Goal: Check status

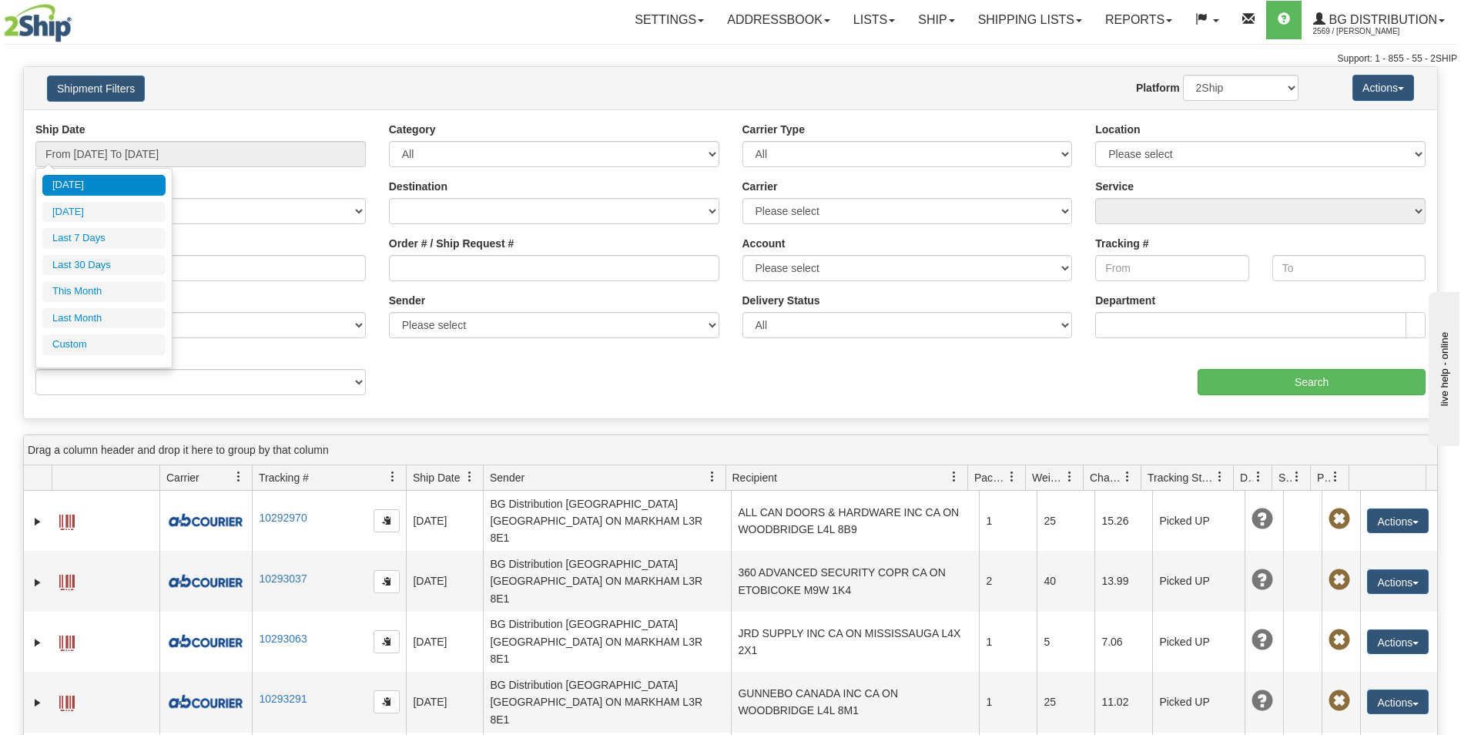
click at [238, 89] on h4 "Shipment Filters" at bounding box center [151, 88] width 232 height 27
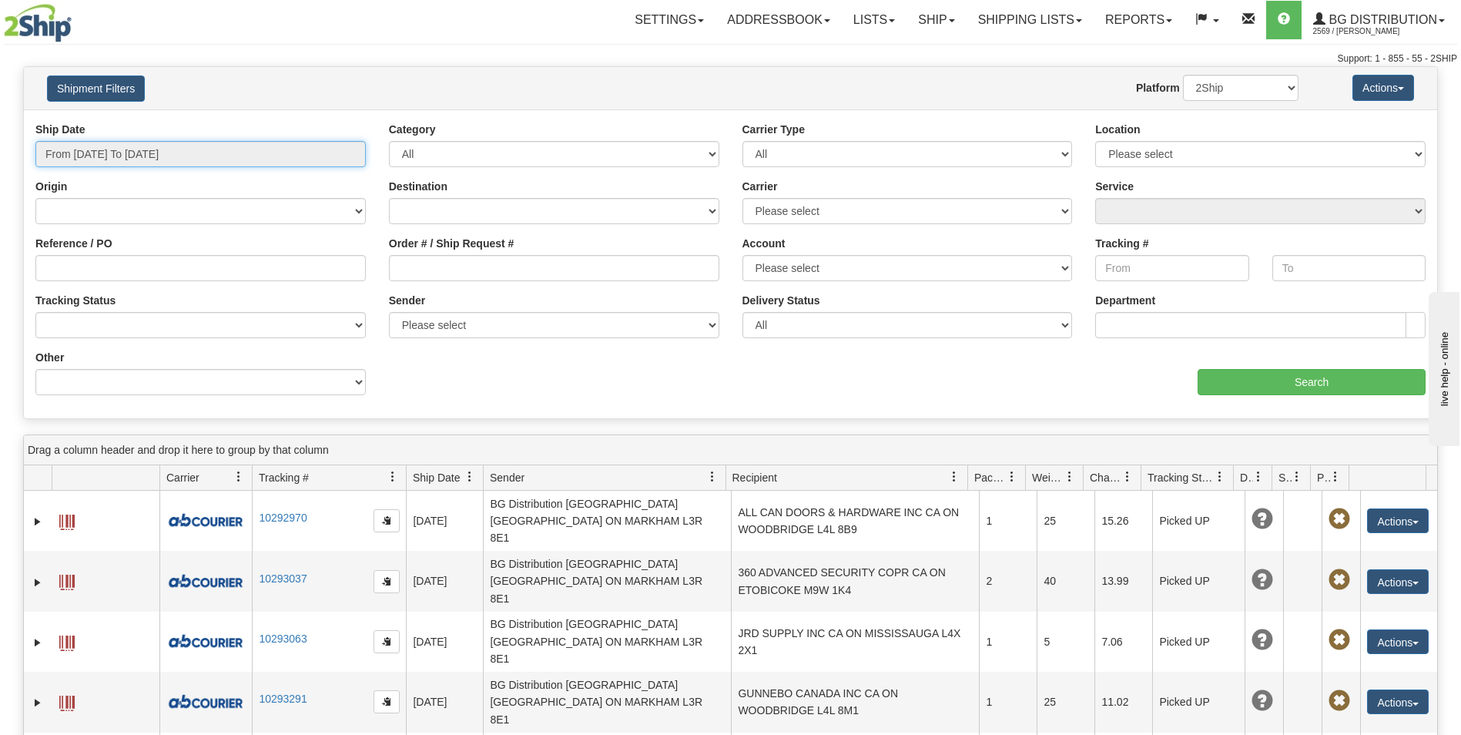
click at [221, 149] on input "From [DATE] To [DATE]" at bounding box center [200, 154] width 330 height 26
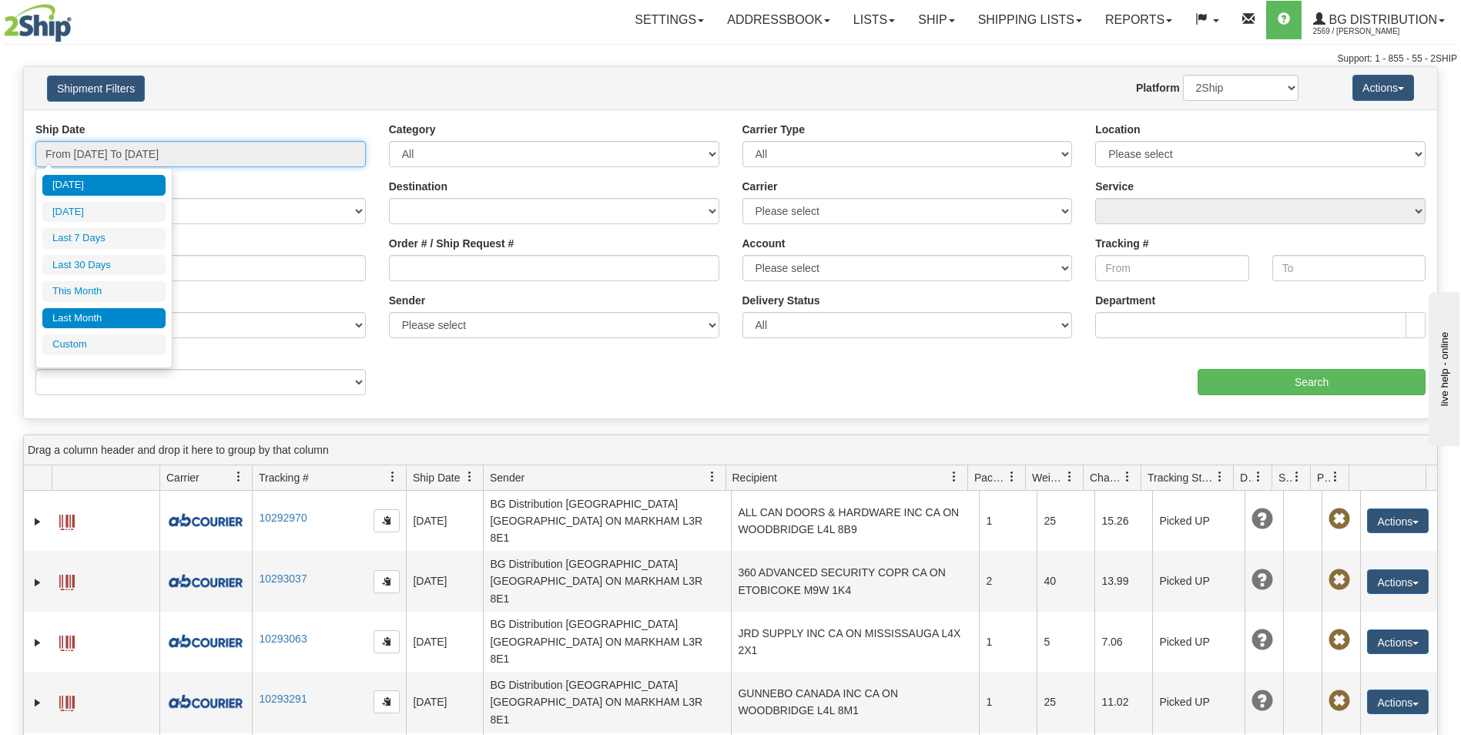
type input "[DATE]"
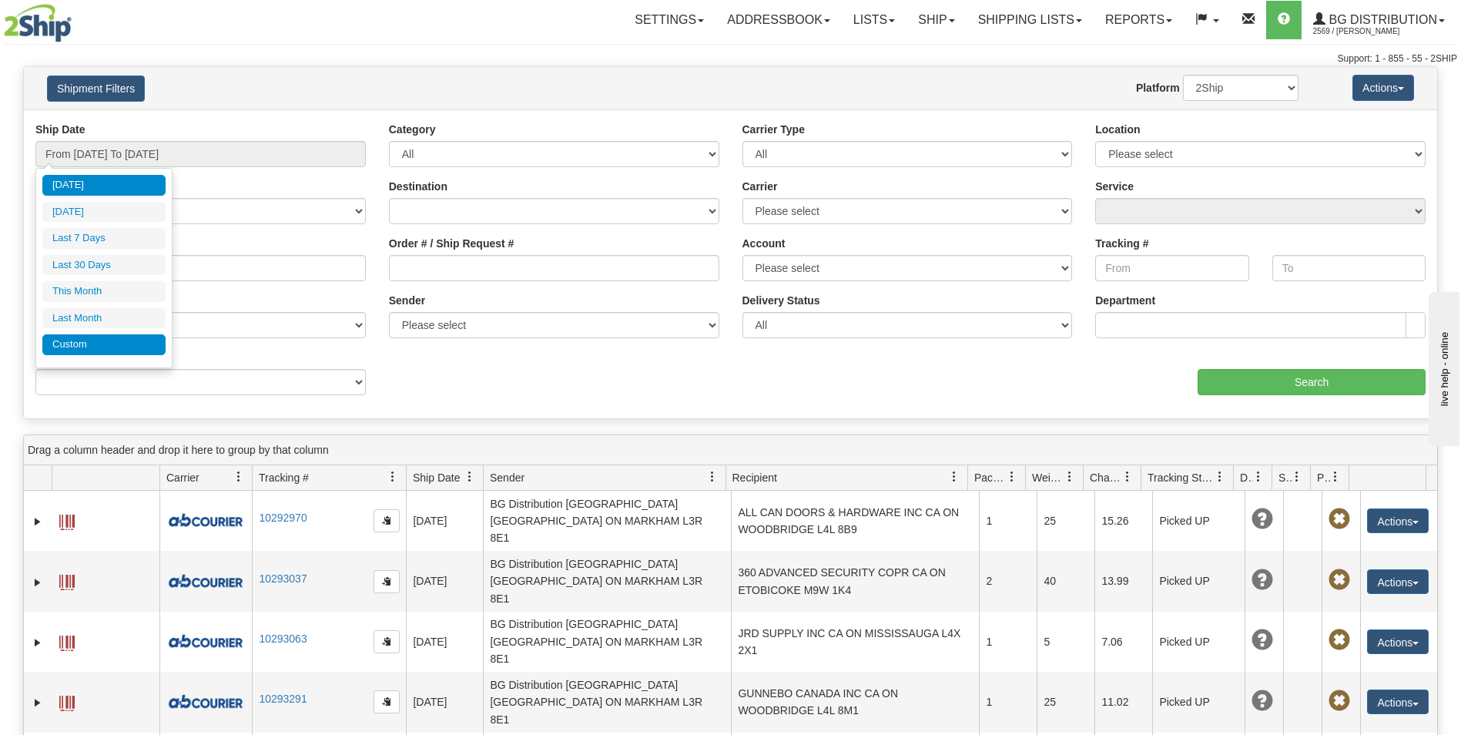
click at [110, 350] on li "Custom" at bounding box center [103, 344] width 123 height 21
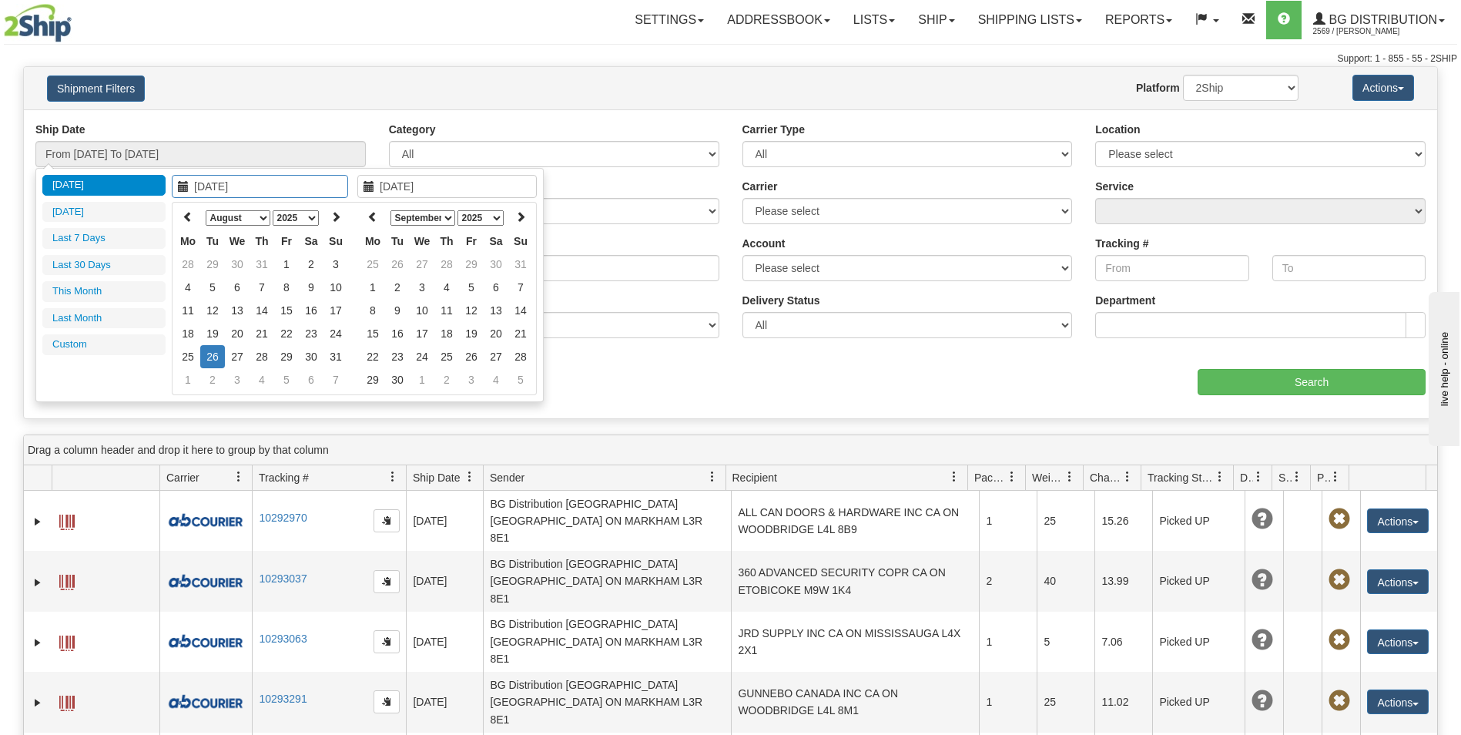
type input "[DATE]"
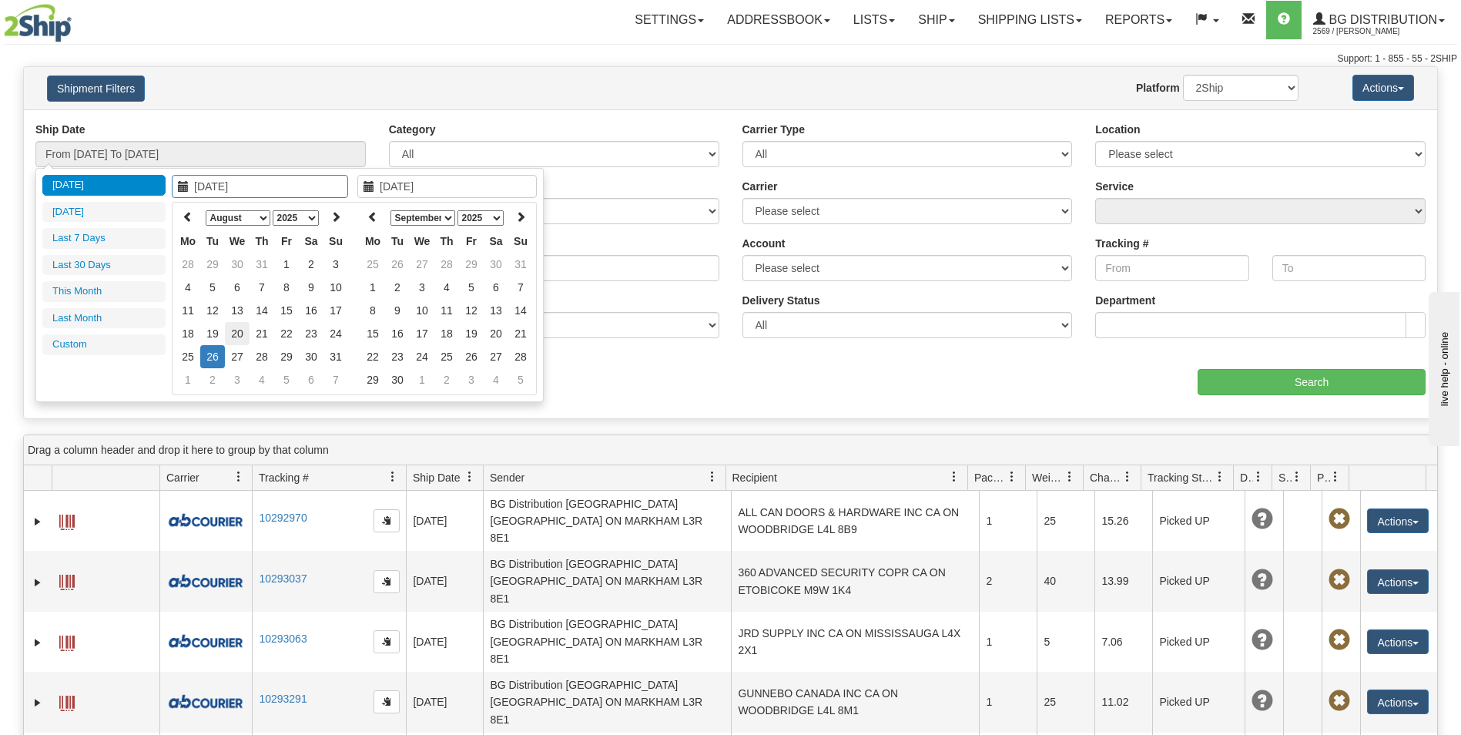
click at [237, 337] on td "20" at bounding box center [237, 333] width 25 height 23
click at [364, 216] on th at bounding box center [372, 218] width 25 height 24
type input "[DATE]"
click at [424, 337] on td "20" at bounding box center [422, 333] width 25 height 23
type input "From [DATE] To [DATE]"
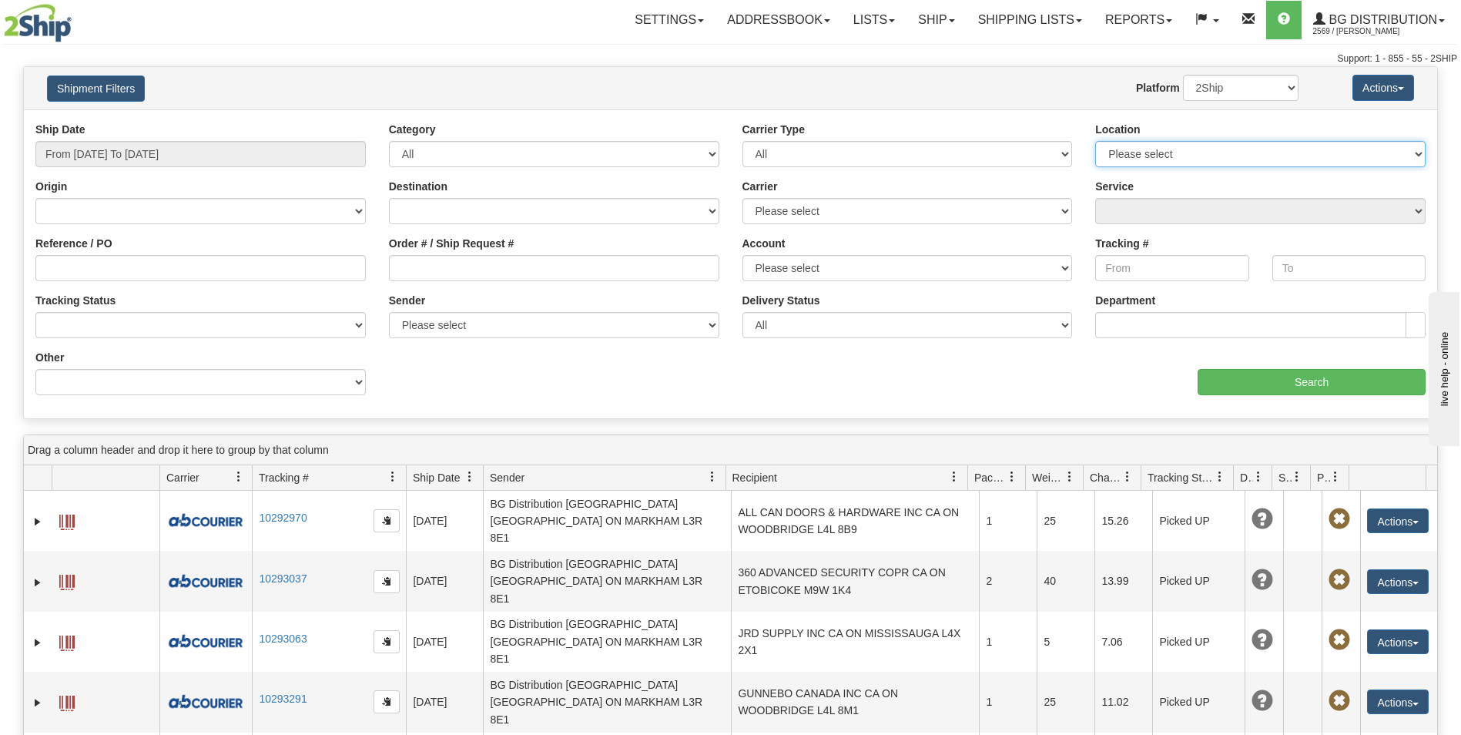
click at [1255, 160] on select "Please select [GEOGRAPHIC_DATA] K1B 3W7 [GEOGRAPHIC_DATA] [GEOGRAPHIC_DATA] [GE…" at bounding box center [1260, 154] width 330 height 26
select select "5436"
click at [1095, 141] on select "Please select [GEOGRAPHIC_DATA] K1B 3W7 [GEOGRAPHIC_DATA] [GEOGRAPHIC_DATA] [GE…" at bounding box center [1260, 154] width 330 height 26
click at [1315, 380] on input "Search" at bounding box center [1312, 382] width 228 height 26
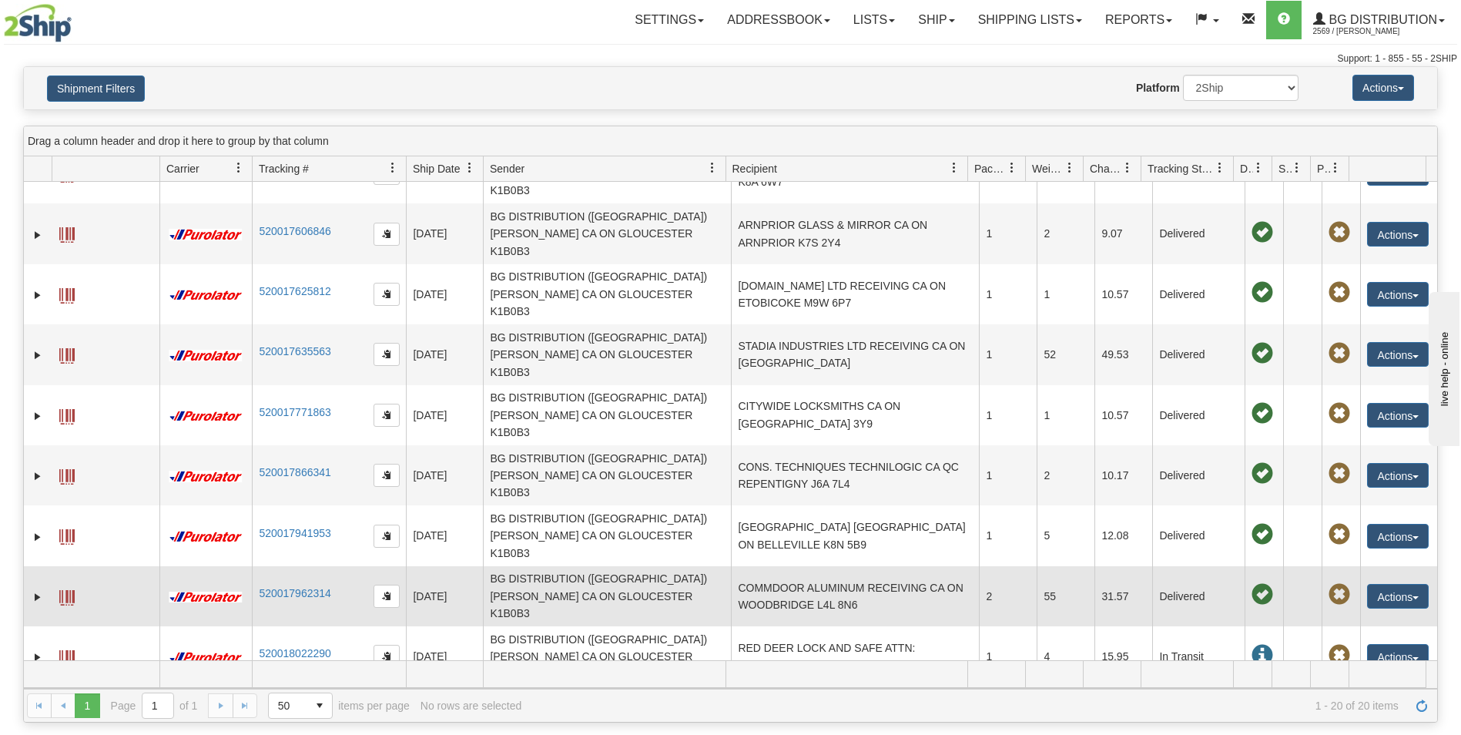
scroll to position [77, 0]
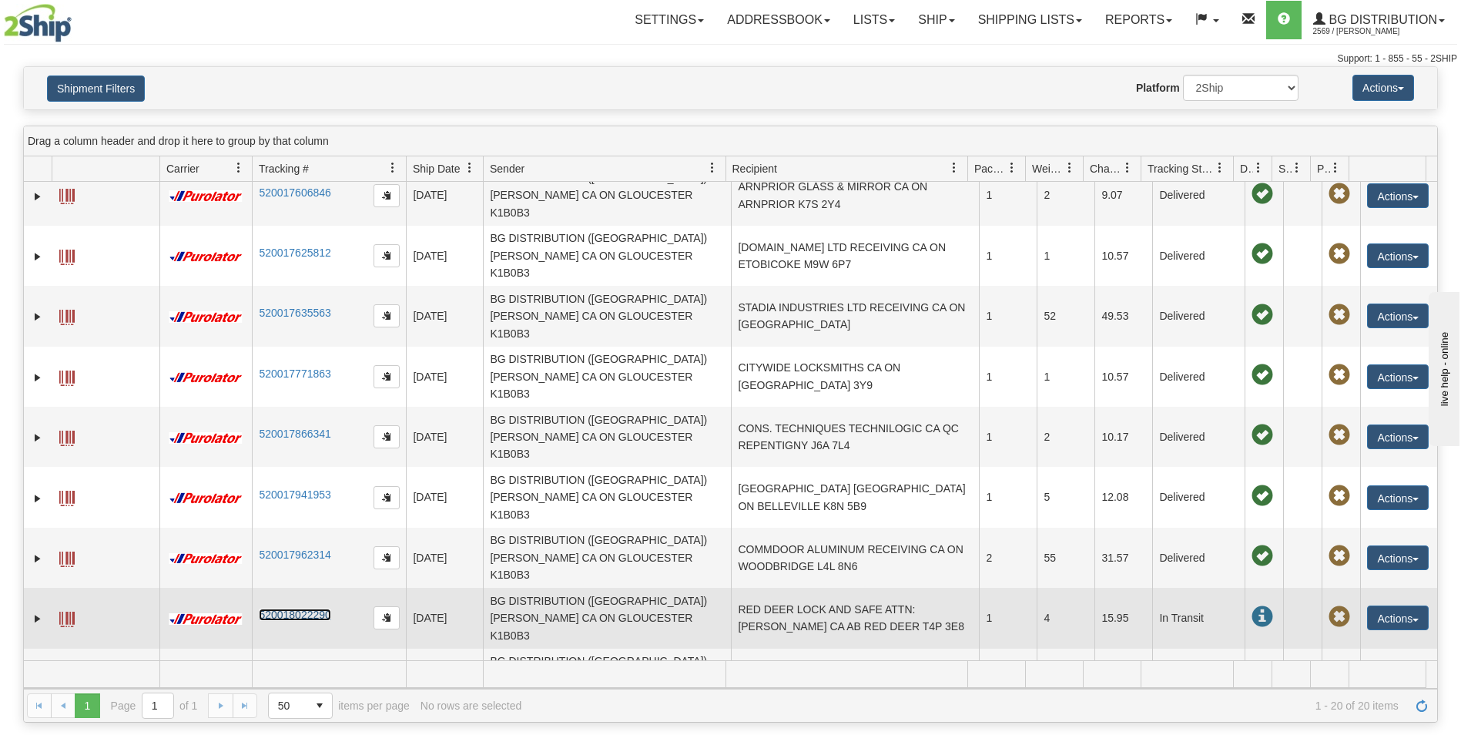
click at [317, 608] on link "520018022290" at bounding box center [295, 614] width 72 height 12
